Goal: Task Accomplishment & Management: Manage account settings

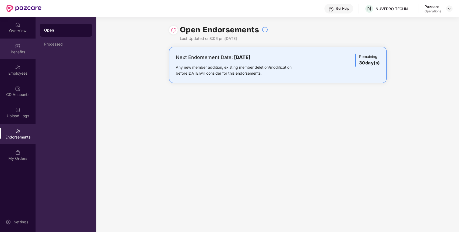
click at [25, 48] on div "Benefits" at bounding box center [18, 48] width 36 height 20
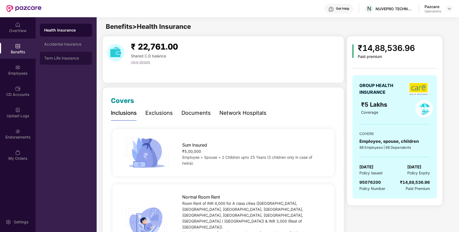
click at [56, 56] on div "Term Life Insurance" at bounding box center [66, 58] width 44 height 4
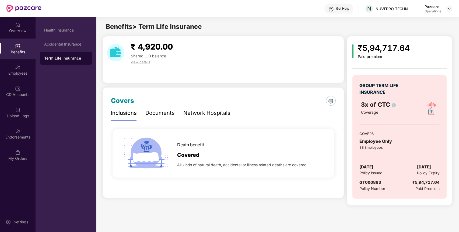
click at [371, 183] on span "GT000883" at bounding box center [370, 181] width 22 height 5
copy span "GT000883"
click at [371, 183] on span "GT000883" at bounding box center [370, 181] width 22 height 5
click at [449, 6] on div at bounding box center [449, 8] width 6 height 6
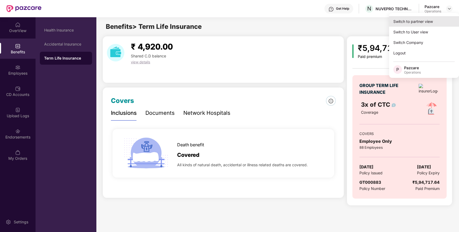
click at [428, 21] on div "Switch to partner view" at bounding box center [424, 21] width 70 height 10
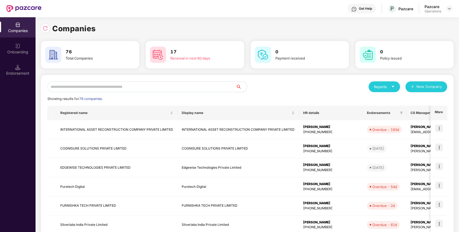
click at [172, 87] on input "text" at bounding box center [141, 86] width 189 height 11
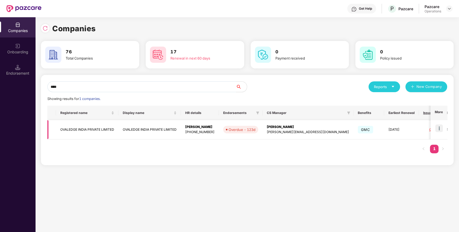
type input "****"
click at [441, 129] on img at bounding box center [439, 128] width 8 height 8
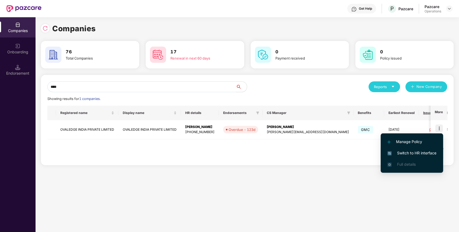
click at [432, 154] on span "Switch to HR interface" at bounding box center [411, 153] width 49 height 6
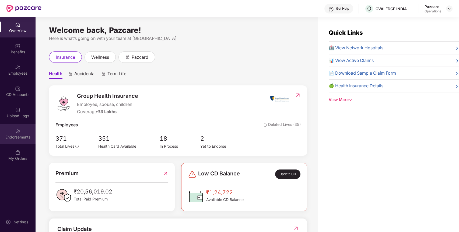
click at [21, 131] on div "Endorsements" at bounding box center [18, 134] width 36 height 20
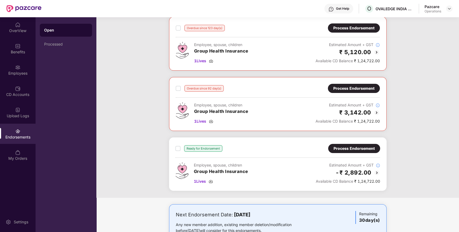
scroll to position [49, 0]
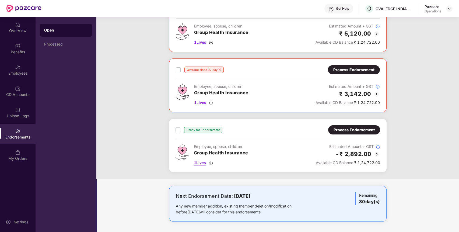
click at [202, 164] on span "1 Lives" at bounding box center [200, 163] width 12 height 6
click at [21, 55] on div "Benefits" at bounding box center [18, 48] width 36 height 20
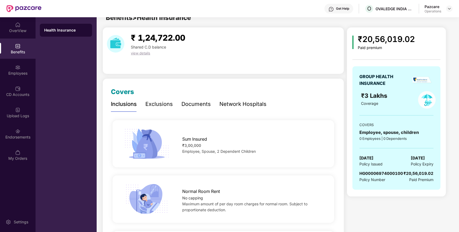
scroll to position [0, 0]
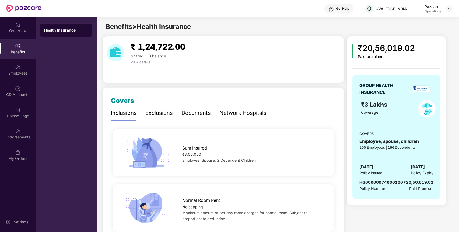
click at [382, 181] on span "HG00006974000100" at bounding box center [381, 181] width 44 height 5
copy span "HG00006974000100"
click at [382, 181] on span "HG00006974000100" at bounding box center [381, 181] width 44 height 5
copy span "HG00006974000100"
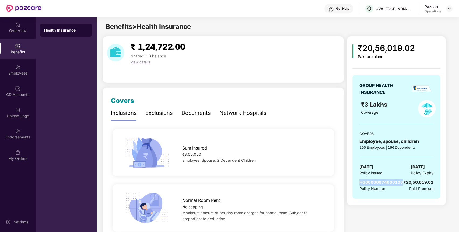
copy span "HG00006974000100"
click at [19, 133] on img at bounding box center [17, 130] width 5 height 5
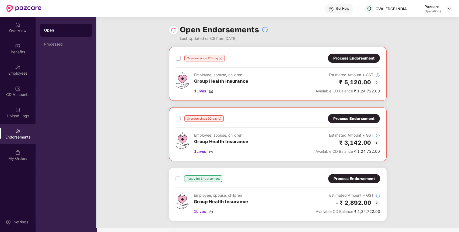
scroll to position [49, 0]
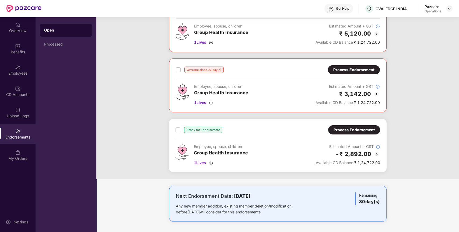
click at [370, 129] on div "Process Endorsement" at bounding box center [353, 130] width 41 height 6
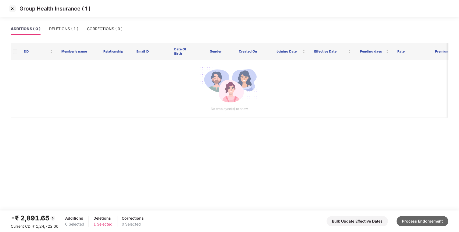
click at [419, 220] on button "Process Endorsement" at bounding box center [422, 221] width 52 height 10
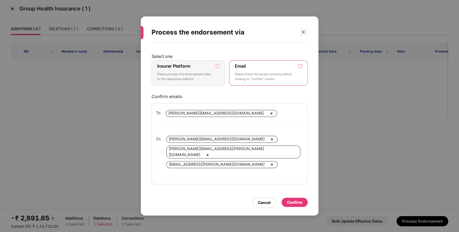
click at [210, 81] on p "Please process the endorsement data to the respective platform" at bounding box center [184, 76] width 55 height 9
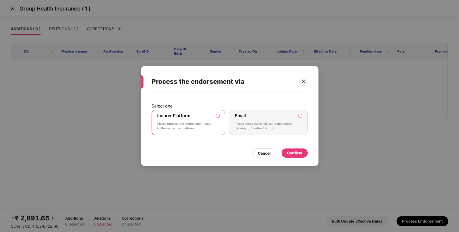
click at [294, 152] on div "Confirm" at bounding box center [294, 153] width 15 height 6
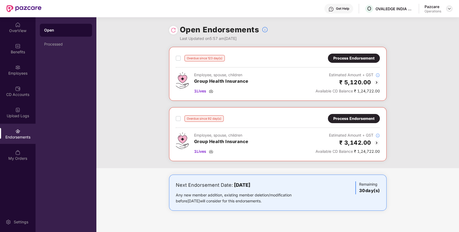
click at [450, 11] on div at bounding box center [449, 8] width 6 height 6
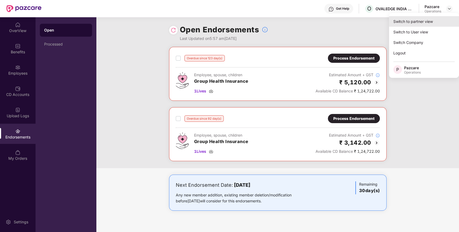
click at [419, 25] on div "Switch to partner view" at bounding box center [424, 21] width 70 height 10
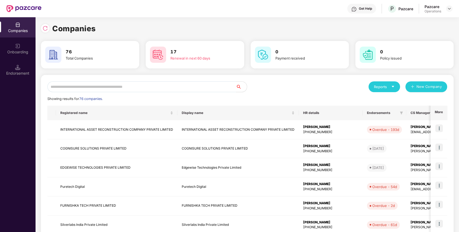
click at [191, 89] on input "text" at bounding box center [141, 86] width 189 height 11
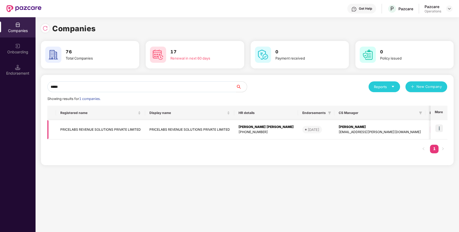
type input "*****"
click at [438, 131] on img at bounding box center [439, 128] width 8 height 8
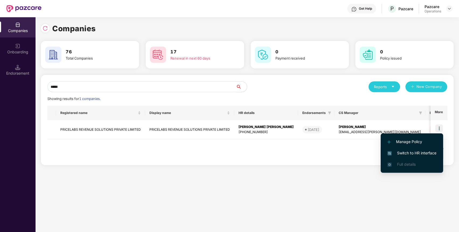
click at [423, 151] on span "Switch to HR interface" at bounding box center [411, 153] width 49 height 6
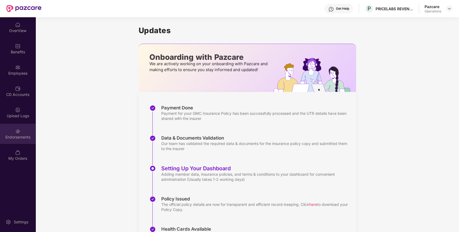
click at [10, 136] on div "Endorsements" at bounding box center [18, 136] width 36 height 5
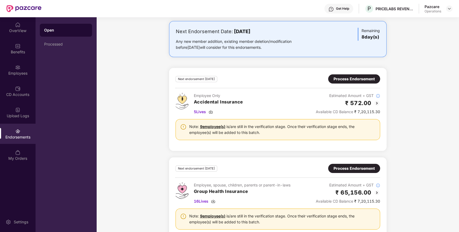
scroll to position [40, 0]
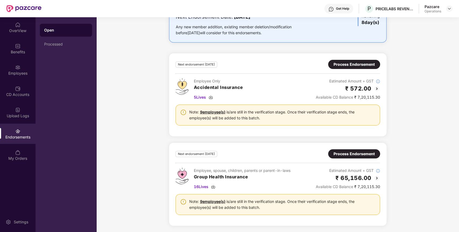
click at [354, 153] on div "Process Endorsement" at bounding box center [353, 154] width 41 height 6
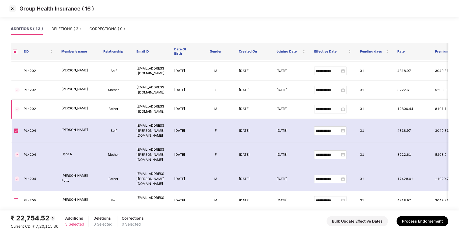
scroll to position [71, 0]
click at [12, 8] on img at bounding box center [12, 8] width 9 height 9
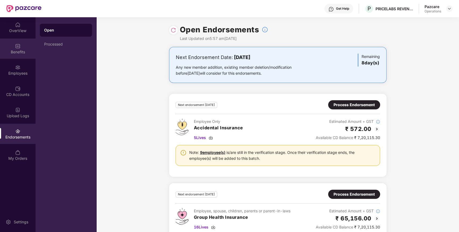
click at [16, 56] on div "Benefits" at bounding box center [18, 48] width 36 height 20
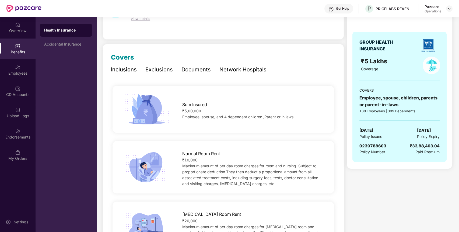
scroll to position [0, 0]
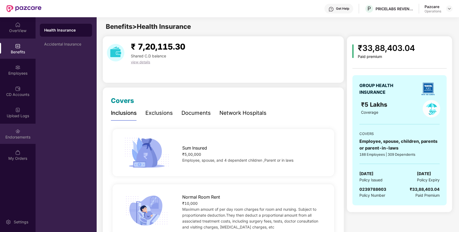
click at [23, 139] on div "Endorsements" at bounding box center [18, 136] width 36 height 5
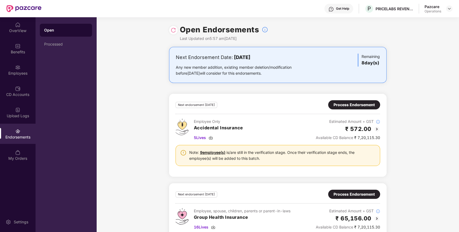
scroll to position [40, 0]
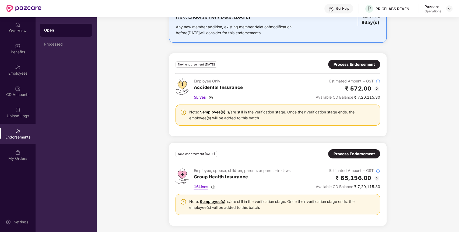
click at [201, 185] on span "16 Lives" at bounding box center [201, 187] width 15 height 6
click at [18, 44] on img at bounding box center [17, 45] width 5 height 5
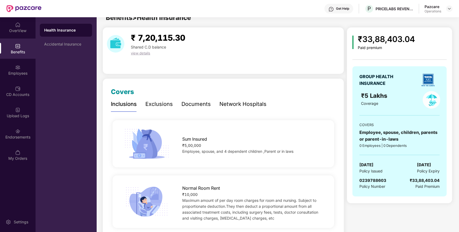
scroll to position [0, 0]
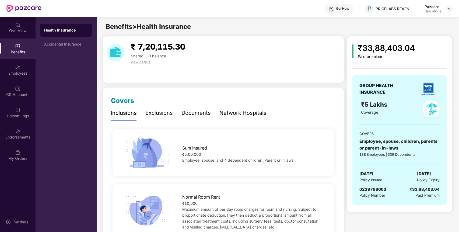
click at [375, 189] on span "0239788603" at bounding box center [372, 188] width 27 height 5
copy span "0239788603"
click at [375, 189] on span "0239788603" at bounding box center [372, 188] width 27 height 5
copy span "0239788603"
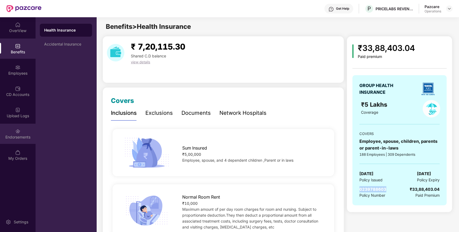
click at [19, 132] on img at bounding box center [17, 130] width 5 height 5
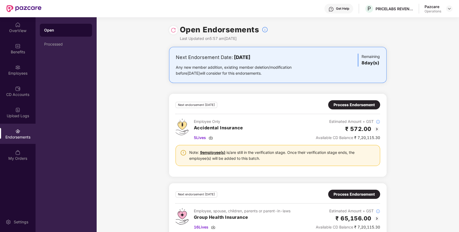
click at [345, 193] on div "Process Endorsement" at bounding box center [353, 194] width 41 height 6
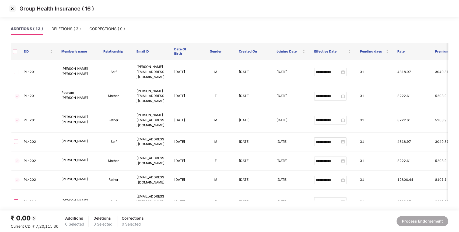
click at [12, 10] on img at bounding box center [12, 8] width 9 height 9
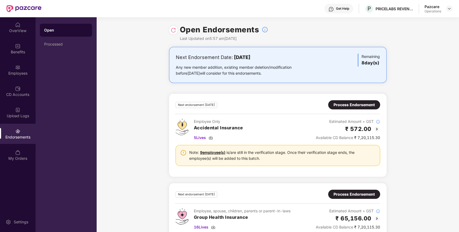
scroll to position [40, 0]
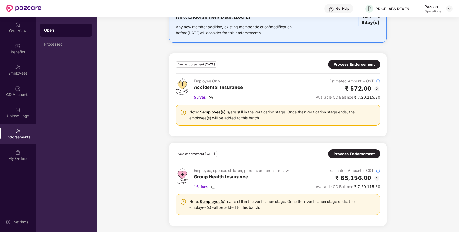
click at [341, 151] on div "Process Endorsement" at bounding box center [353, 154] width 41 height 6
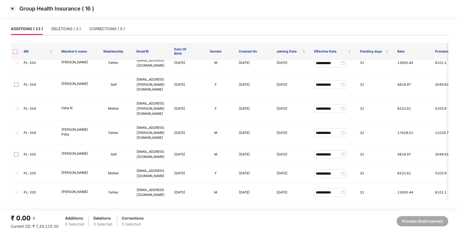
scroll to position [118, 0]
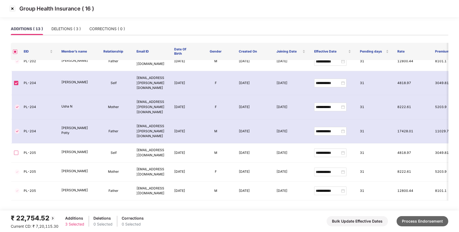
click at [429, 220] on button "Process Endorsement" at bounding box center [422, 221] width 52 height 10
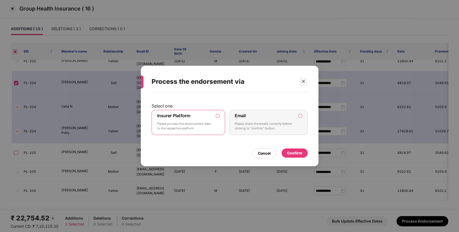
click at [295, 153] on div "Confirm" at bounding box center [294, 153] width 15 height 6
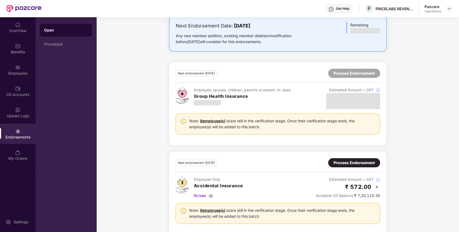
scroll to position [31, 0]
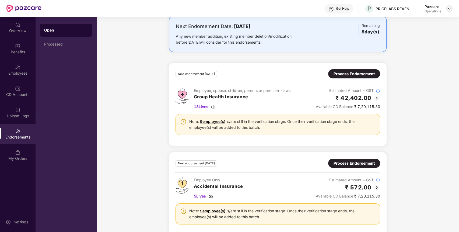
click at [450, 8] on img at bounding box center [449, 8] width 4 height 4
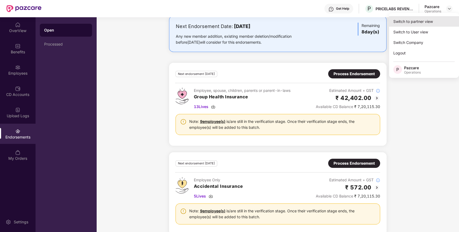
click at [439, 17] on div "Switch to partner view" at bounding box center [424, 21] width 70 height 10
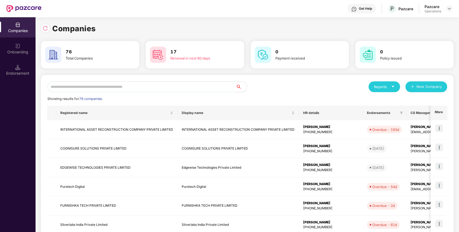
click at [213, 87] on input "text" at bounding box center [141, 86] width 189 height 11
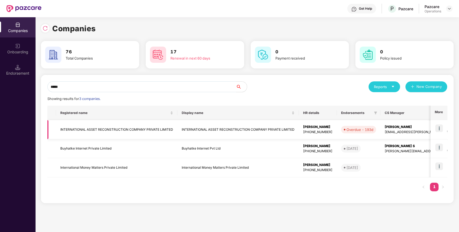
type input "*****"
click at [439, 127] on img at bounding box center [439, 128] width 8 height 8
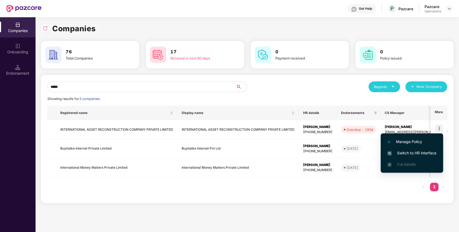
click at [433, 153] on span "Switch to HR interface" at bounding box center [411, 153] width 49 height 6
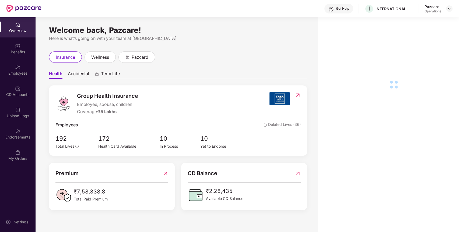
click at [19, 132] on img at bounding box center [17, 130] width 5 height 5
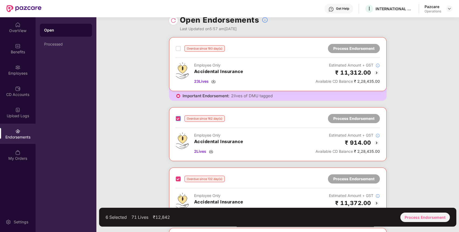
scroll to position [9, 0]
click at [421, 215] on div "Process Endorsement" at bounding box center [425, 216] width 50 height 9
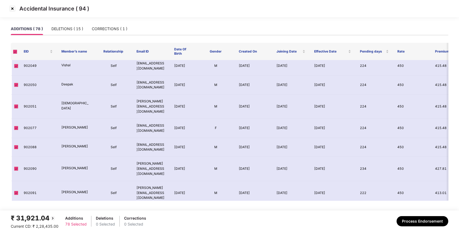
scroll to position [273, 0]
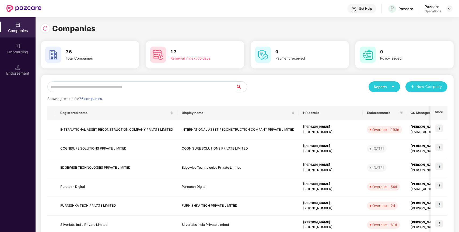
click at [226, 88] on input "text" at bounding box center [141, 86] width 189 height 11
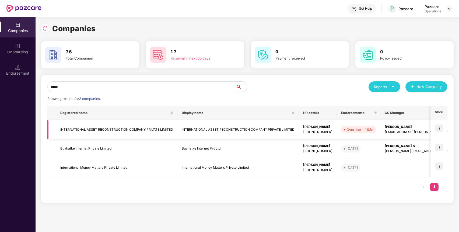
type input "*****"
click at [436, 126] on img at bounding box center [439, 128] width 8 height 8
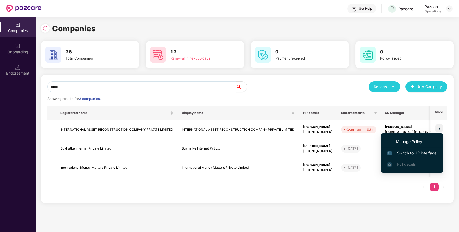
click at [425, 151] on span "Switch to HR interface" at bounding box center [411, 153] width 49 height 6
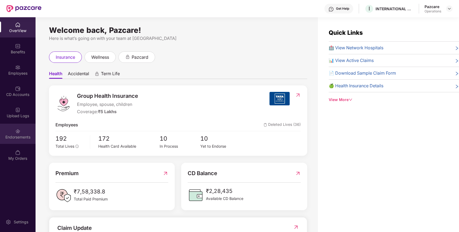
click at [19, 138] on div "Endorsements" at bounding box center [18, 136] width 36 height 5
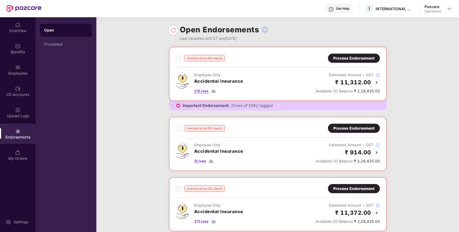
click at [199, 91] on span "23 Lives" at bounding box center [201, 91] width 15 height 6
click at [201, 161] on span "2 Lives" at bounding box center [200, 161] width 12 height 6
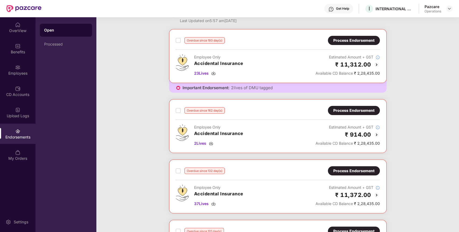
scroll to position [31, 0]
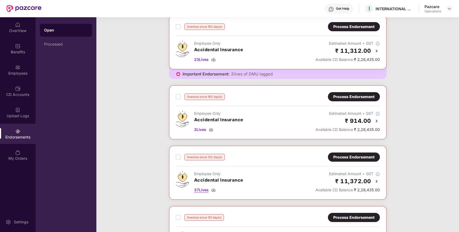
click at [203, 187] on span "37 Lives" at bounding box center [201, 190] width 15 height 6
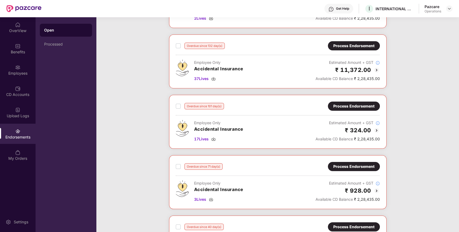
scroll to position [143, 0]
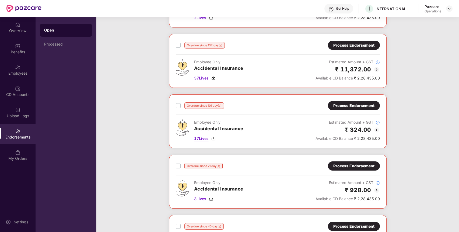
click at [204, 138] on span "17 Lives" at bounding box center [201, 138] width 15 height 6
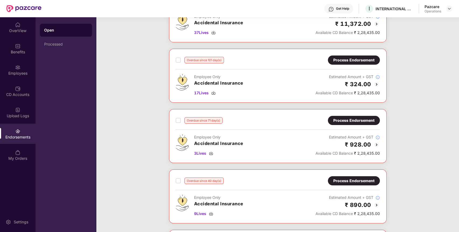
scroll to position [202, 0]
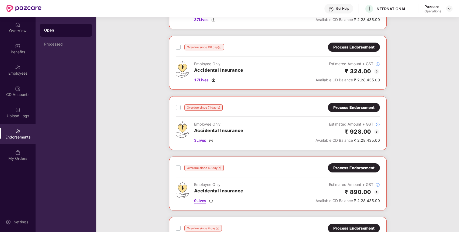
click at [203, 199] on span "9 Lives" at bounding box center [200, 201] width 12 height 6
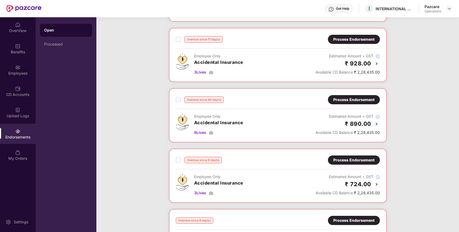
scroll to position [276, 0]
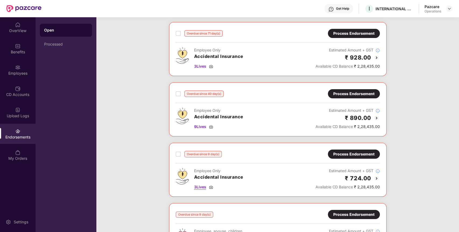
click at [206, 185] on span "3 Lives" at bounding box center [200, 187] width 12 height 6
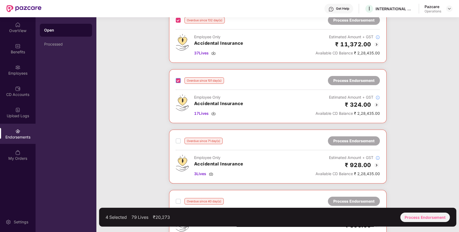
scroll to position [170, 0]
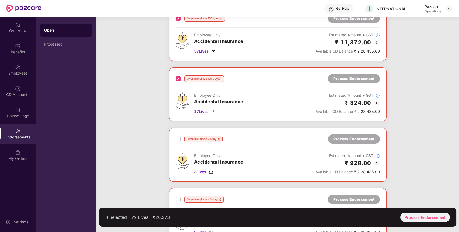
click at [177, 142] on div "Overdue since 71 day(s) Process Endorsement" at bounding box center [278, 138] width 204 height 9
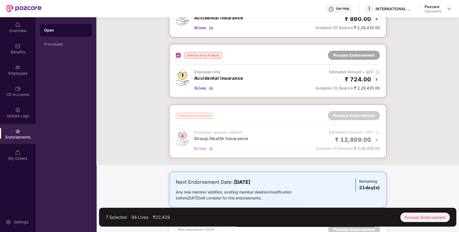
scroll to position [375, 0]
click at [414, 213] on div "Process Endorsement" at bounding box center [425, 216] width 50 height 9
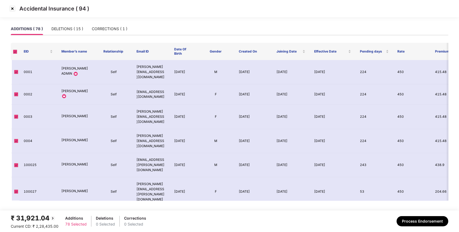
click at [13, 7] on img at bounding box center [12, 8] width 9 height 9
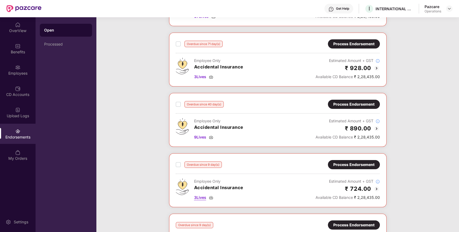
scroll to position [280, 0]
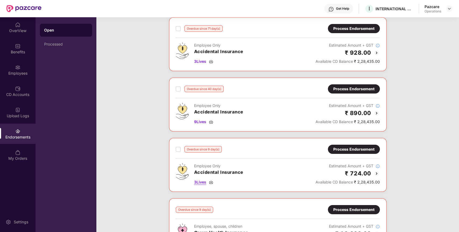
click at [202, 181] on span "3 Lives" at bounding box center [200, 182] width 12 height 6
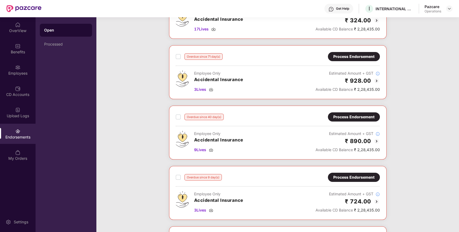
click at [343, 54] on div "Process Endorsement" at bounding box center [353, 57] width 41 height 6
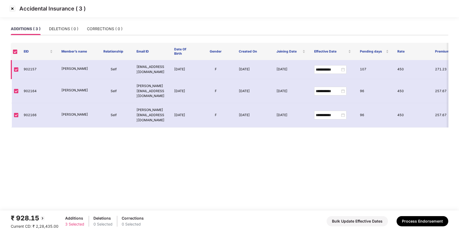
click at [33, 70] on td "902157" at bounding box center [38, 69] width 38 height 19
copy td "902157"
click at [13, 8] on img at bounding box center [12, 8] width 9 height 9
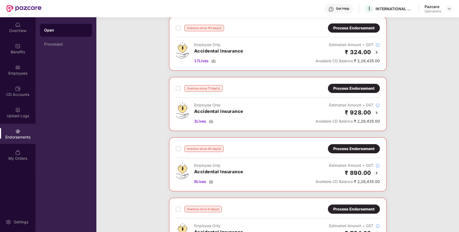
scroll to position [278, 0]
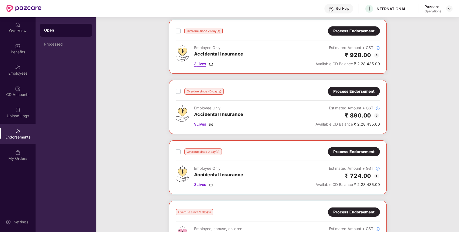
click at [200, 63] on span "3 Lives" at bounding box center [200, 64] width 12 height 6
click at [21, 44] on div "Benefits" at bounding box center [18, 48] width 36 height 20
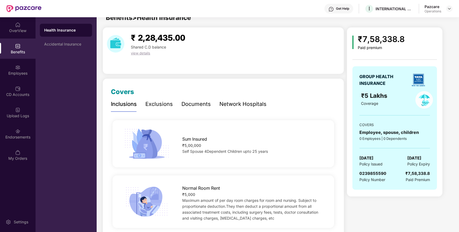
scroll to position [0, 0]
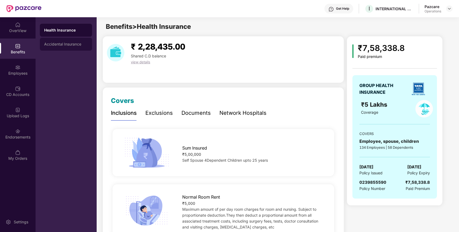
click at [50, 46] on div "Accidental Insurance" at bounding box center [66, 44] width 52 height 13
